Goal: Navigation & Orientation: Find specific page/section

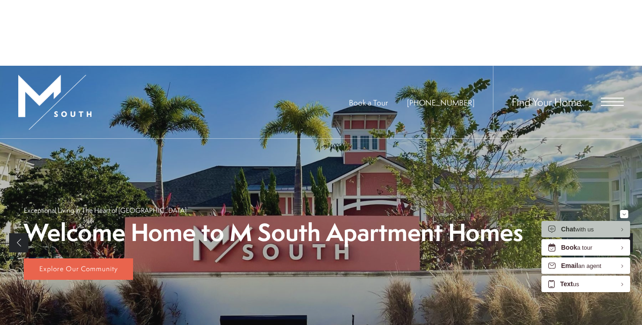
click at [604, 35] on div "Summer Savings at M South Apartments We're Offering Up To ONE MONTH FREE on Sel…" at bounding box center [321, 63] width 642 height 127
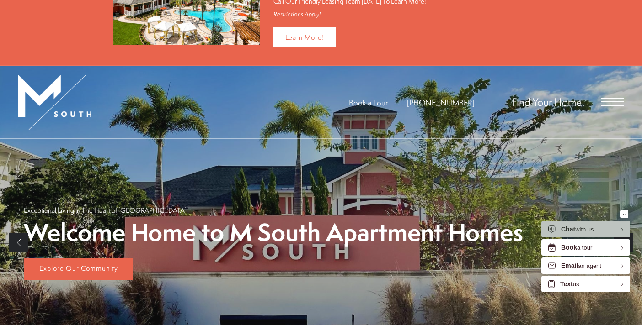
scroll to position [61, 0]
click at [605, 111] on div "Find Your Home" at bounding box center [558, 102] width 131 height 73
click at [605, 107] on div "Find Your Home" at bounding box center [558, 102] width 131 height 73
click at [611, 102] on span "Open Menu" at bounding box center [611, 102] width 23 height 8
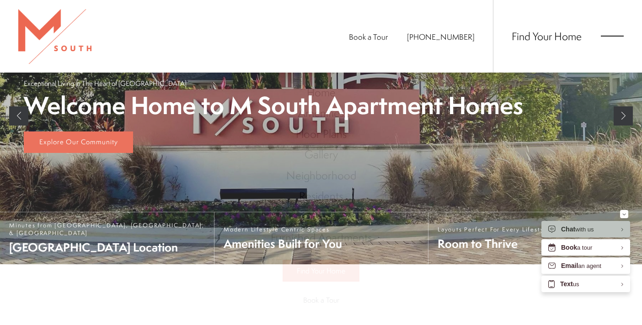
scroll to position [0, 0]
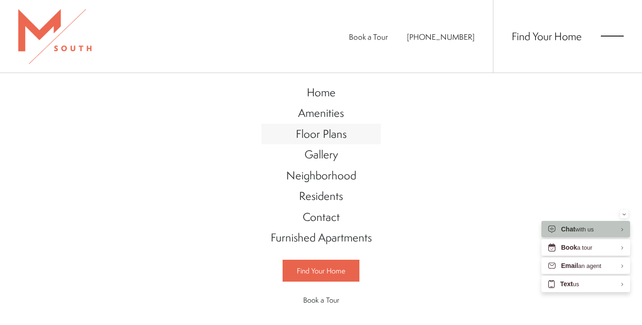
click at [337, 135] on span "Floor Plans" at bounding box center [321, 134] width 51 height 16
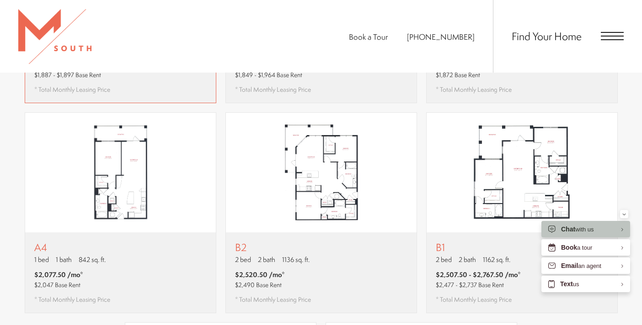
scroll to position [760, 0]
